Goal: Entertainment & Leisure: Consume media (video, audio)

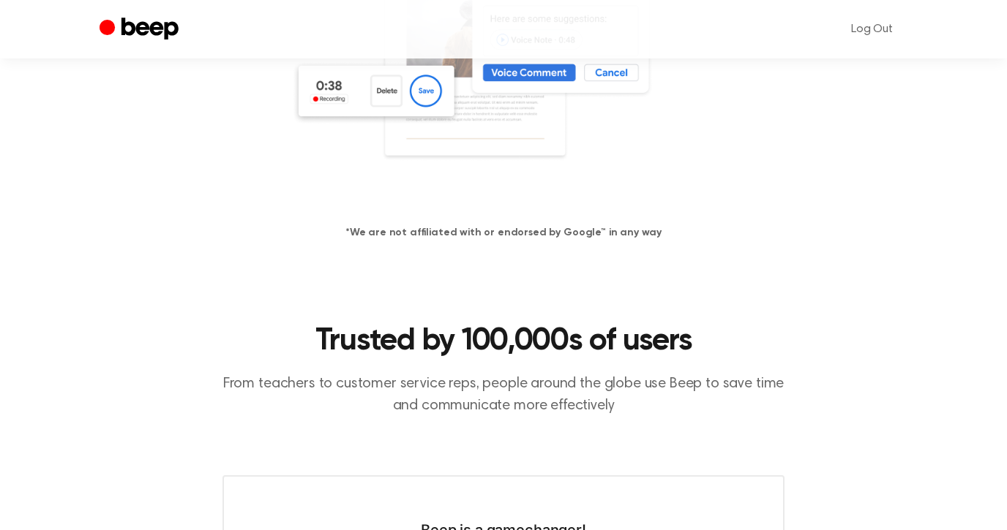
scroll to position [94, 0]
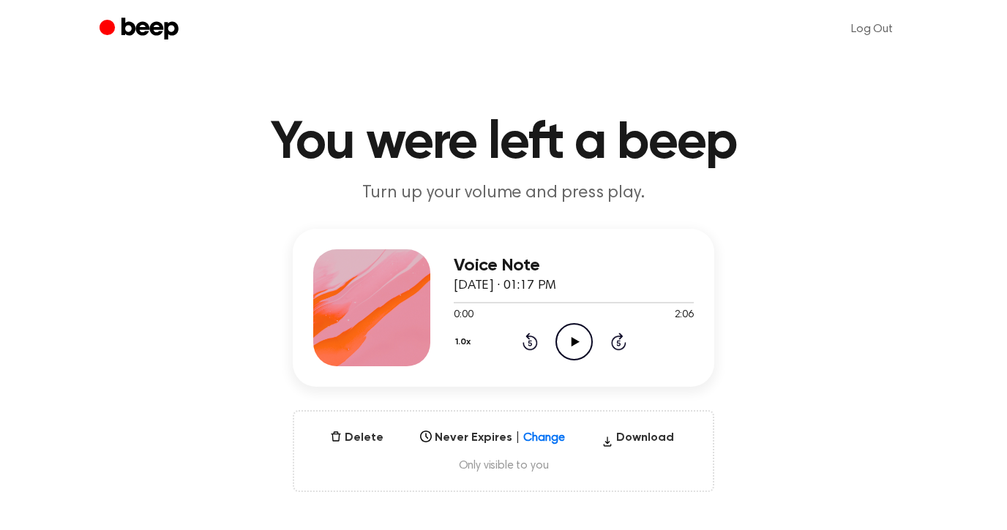
click at [571, 346] on icon "Play Audio" at bounding box center [573, 341] width 37 height 37
click at [744, 307] on div "Voice Note August 27, 2025 · 01:17 PM 0:08 2:06 Your browser does not support t…" at bounding box center [504, 360] width 972 height 263
click at [568, 333] on icon "Play Audio" at bounding box center [573, 341] width 37 height 37
click at [573, 333] on icon "Play Audio" at bounding box center [573, 341] width 37 height 37
click at [570, 351] on icon "Play Audio" at bounding box center [573, 341] width 37 height 37
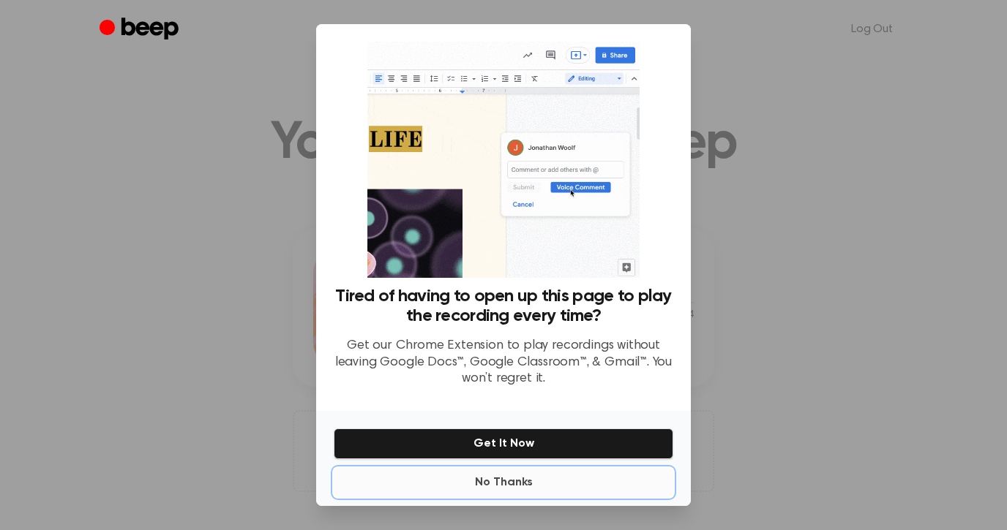
click at [514, 483] on button "No Thanks" at bounding box center [503, 482] width 339 height 29
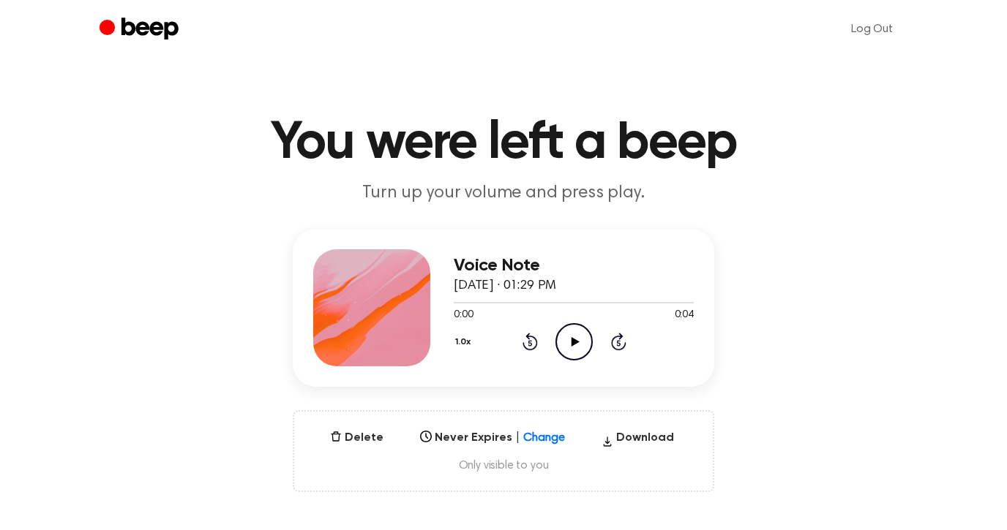
click at [573, 335] on icon "Play Audio" at bounding box center [573, 341] width 37 height 37
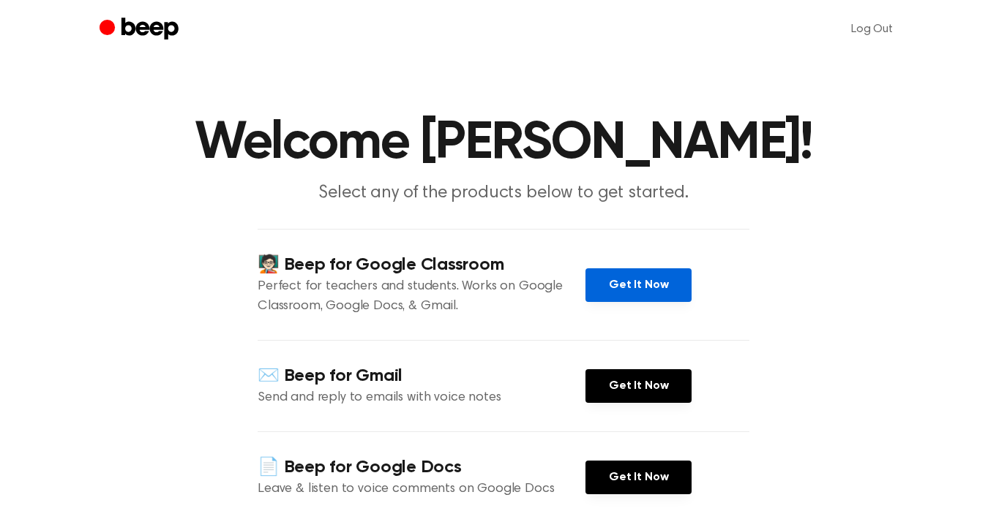
click at [623, 291] on link "Get It Now" at bounding box center [638, 285] width 106 height 34
